Goal: Information Seeking & Learning: Check status

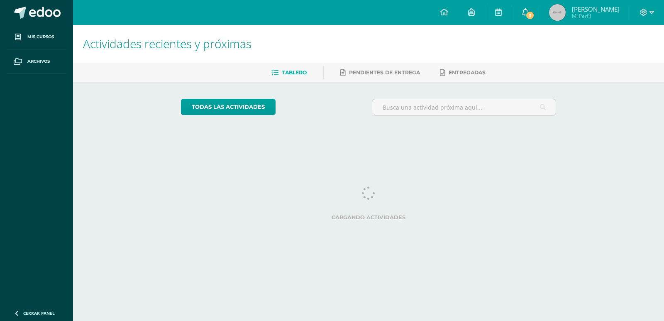
click at [534, 11] on span "3" at bounding box center [529, 15] width 9 height 9
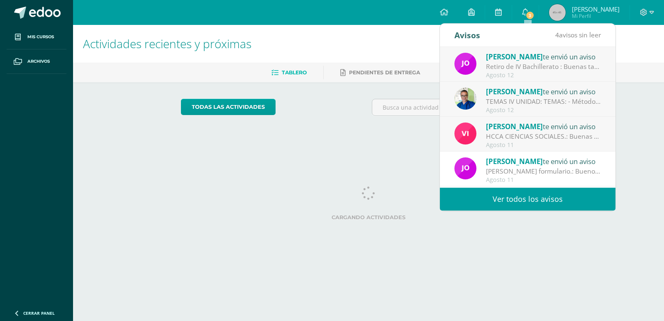
click at [552, 195] on link "Ver todos los avisos" at bounding box center [528, 199] width 176 height 23
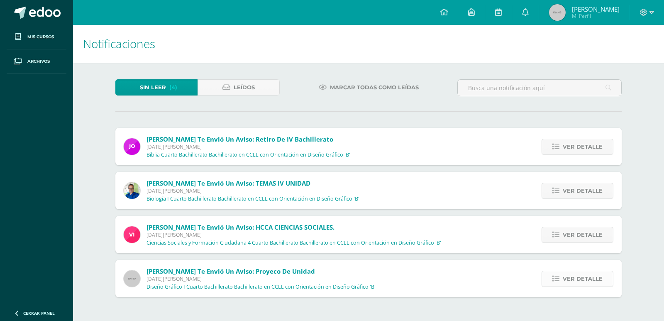
click at [567, 284] on span "Ver detalle" at bounding box center [583, 278] width 40 height 15
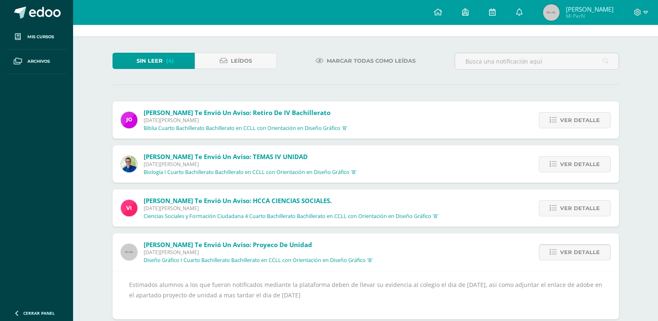
scroll to position [42, 0]
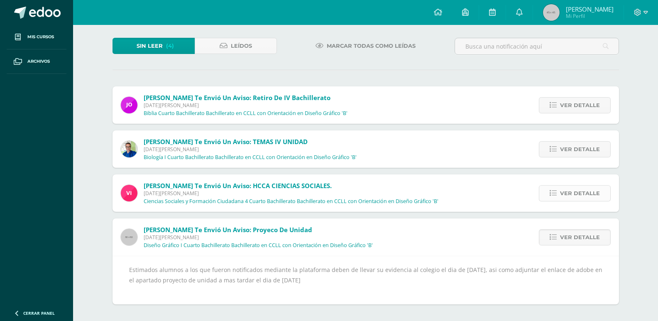
click at [582, 191] on span "Ver detalle" at bounding box center [580, 193] width 40 height 15
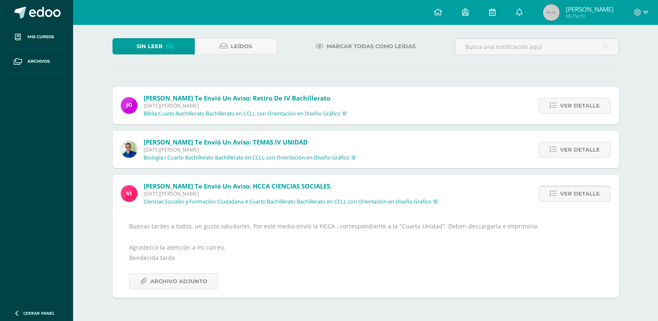
scroll to position [34, 0]
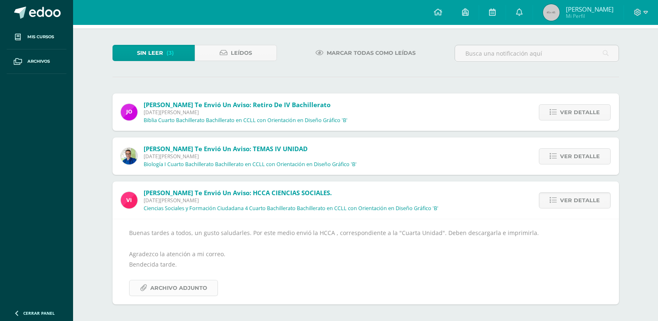
click at [210, 287] on link "Archivo Adjunto" at bounding box center [173, 288] width 89 height 16
click at [553, 153] on icon at bounding box center [552, 156] width 7 height 7
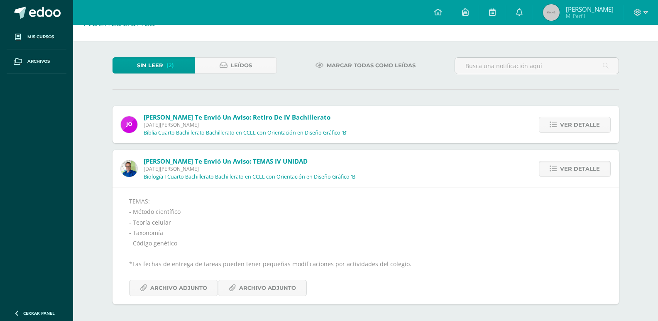
scroll to position [22, 0]
click at [580, 130] on span "Ver detalle" at bounding box center [580, 124] width 40 height 15
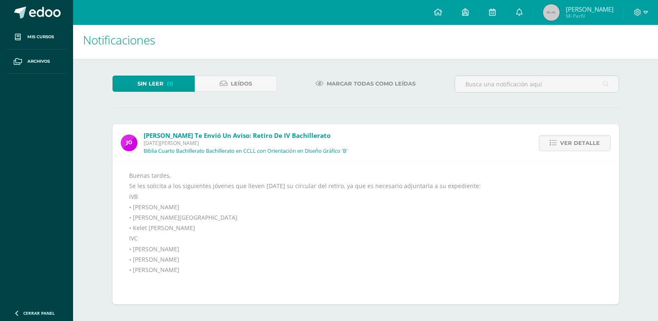
scroll to position [4, 0]
